Goal: Task Accomplishment & Management: Manage account settings

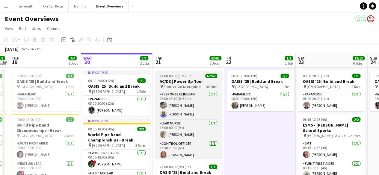
click at [196, 76] on div "14:00-00:00 (10h) (Fri) 62/62" at bounding box center [188, 76] width 67 height 4
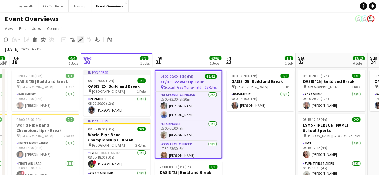
click at [80, 39] on icon "Edit" at bounding box center [80, 39] width 5 height 5
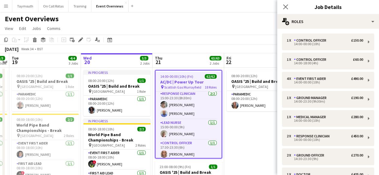
drag, startPoint x: 171, startPoint y: 169, endPoint x: 273, endPoint y: 130, distance: 109.1
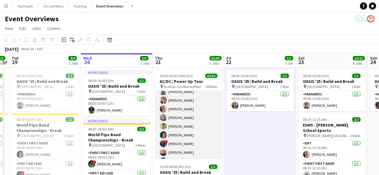
click at [170, 117] on app-card-role "Event First Aider 36/36 15:00-23:30 (8h30m) [PERSON_NAME] [PERSON_NAME] [PERSON…" at bounding box center [188, 12] width 67 height 326
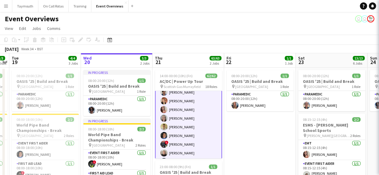
scroll to position [469, 0]
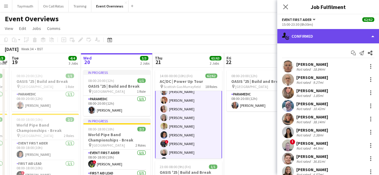
click at [343, 37] on div "single-neutral-actions-check-2 Confirmed" at bounding box center [328, 36] width 102 height 14
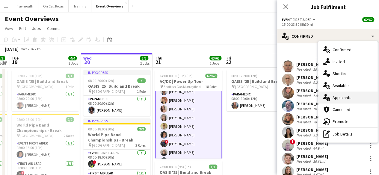
click at [346, 98] on div "single-neutral-actions-information Applicants" at bounding box center [347, 98] width 59 height 12
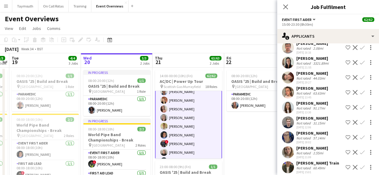
scroll to position [66, 0]
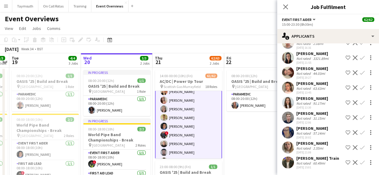
drag, startPoint x: 360, startPoint y: 146, endPoint x: 357, endPoint y: 146, distance: 3.0
click at [360, 146] on app-icon "Confirm" at bounding box center [362, 147] width 5 height 5
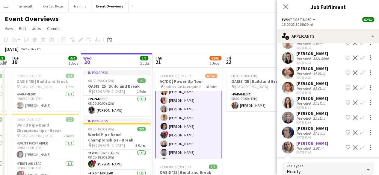
scroll to position [144, 0]
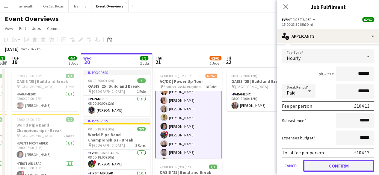
click at [320, 165] on button "Confirm" at bounding box center [338, 166] width 71 height 12
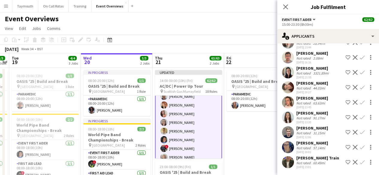
scroll to position [51, 0]
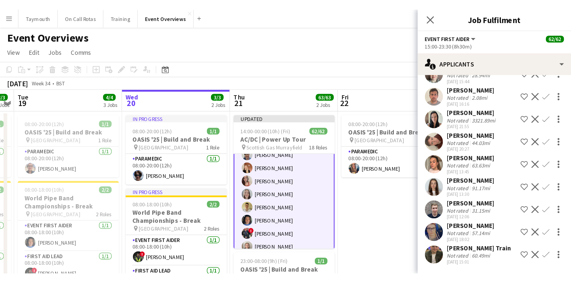
scroll to position [469, 0]
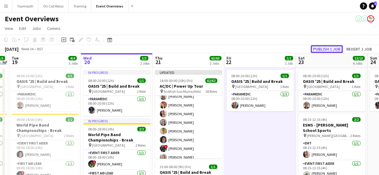
click at [333, 49] on button "Publish 1 job" at bounding box center [327, 49] width 32 height 8
